Goal: Task Accomplishment & Management: Use online tool/utility

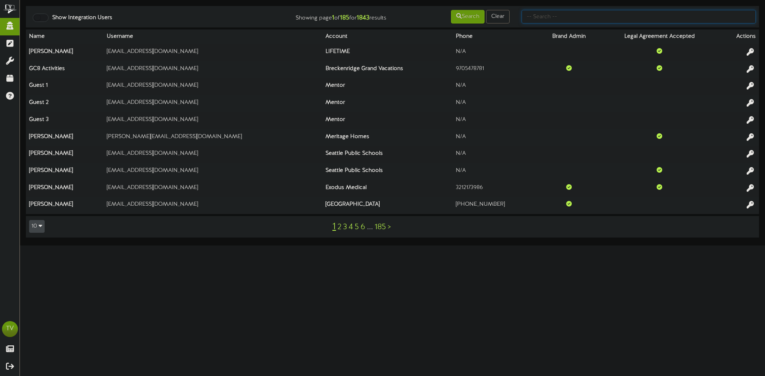
click at [574, 17] on input "text" at bounding box center [638, 17] width 234 height 14
type input "[PERSON_NAME].r"
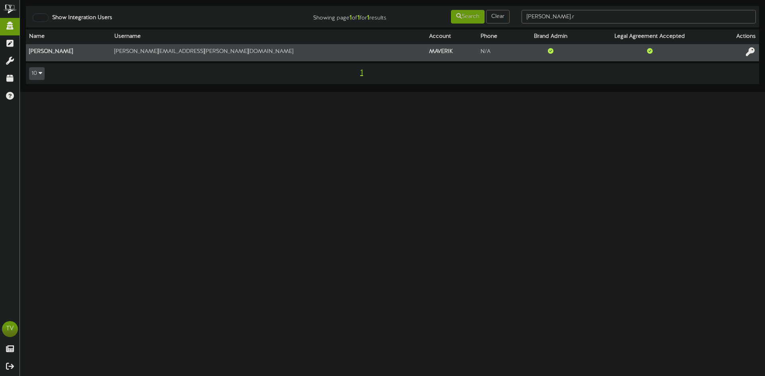
click at [750, 48] on icon at bounding box center [749, 51] width 9 height 9
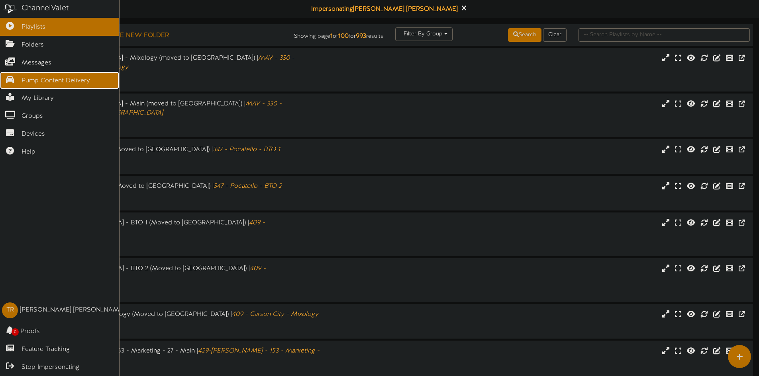
click at [36, 82] on span "Pump Content Delivery" at bounding box center [56, 80] width 68 height 9
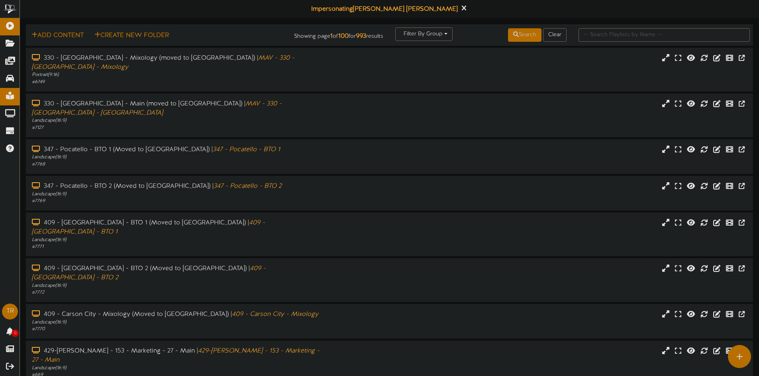
drag, startPoint x: 33, startPoint y: 38, endPoint x: 16, endPoint y: 89, distance: 53.9
click at [22, 68] on div "Add Content Create New Folder Showing page 1 of 100 for 993 results Filter By G…" at bounding box center [389, 262] width 739 height 476
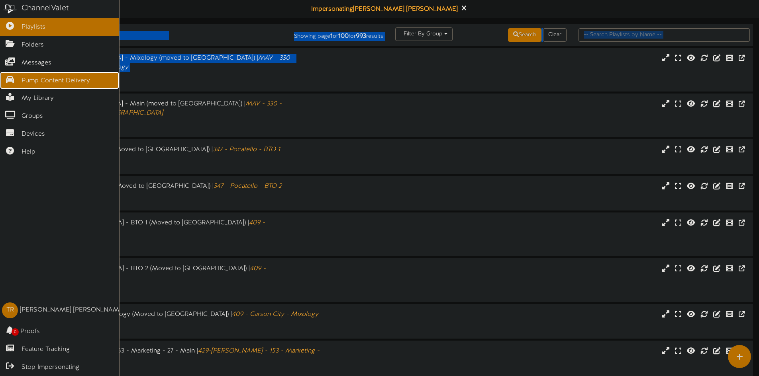
click at [11, 82] on link "Pump Content Delivery" at bounding box center [59, 81] width 119 height 18
